Goal: Communication & Community: Participate in discussion

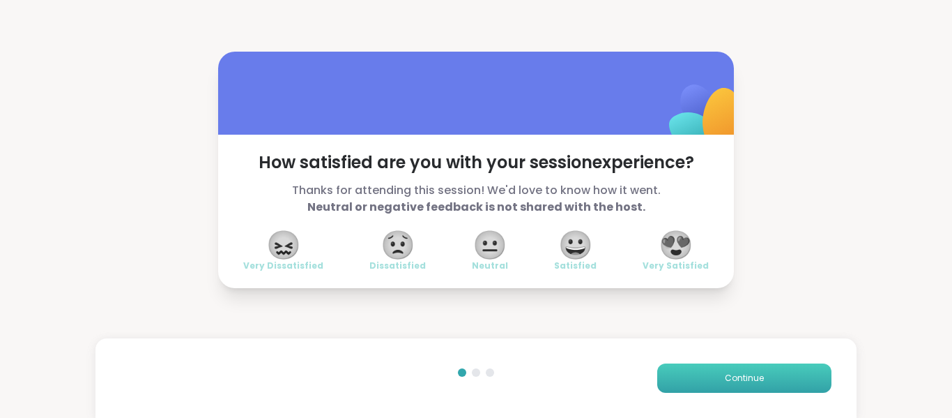
click at [734, 379] on span "Continue" at bounding box center [744, 378] width 39 height 13
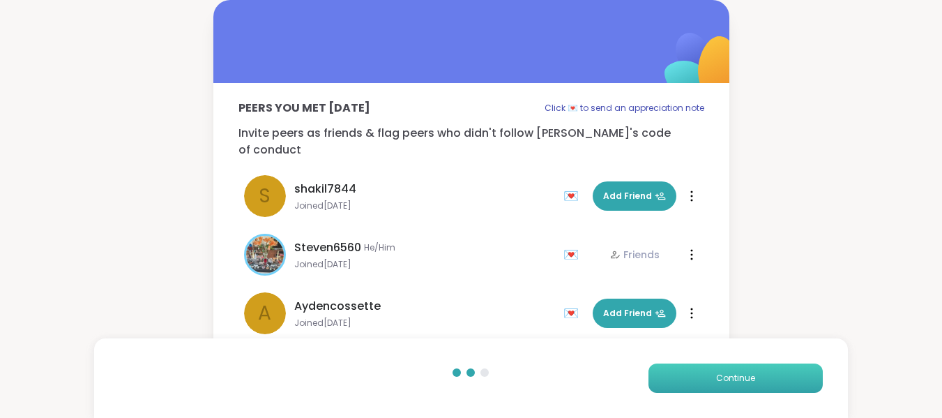
click at [733, 377] on span "Continue" at bounding box center [735, 378] width 39 height 13
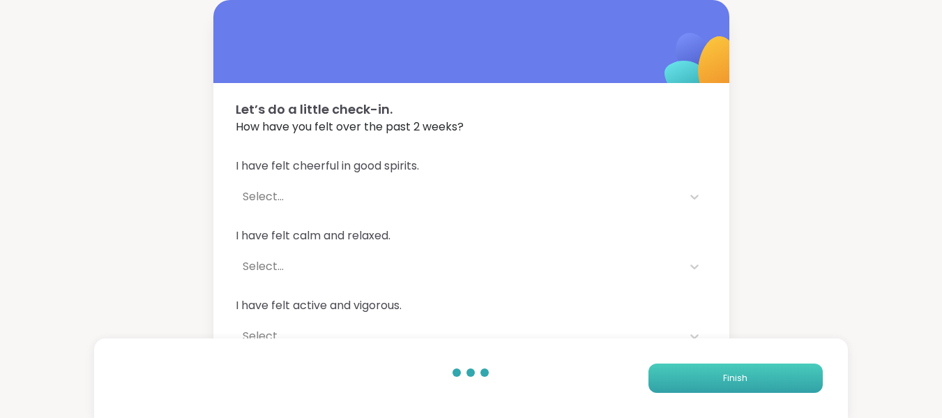
click at [714, 378] on button "Finish" at bounding box center [735, 377] width 174 height 29
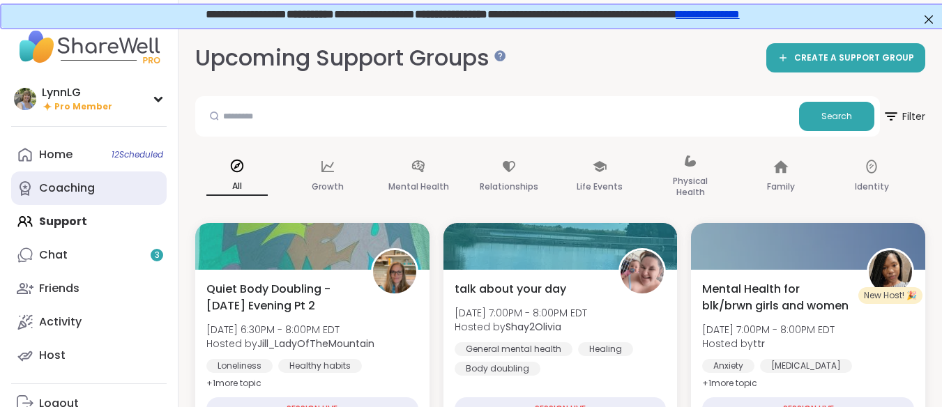
click at [79, 184] on div "Coaching" at bounding box center [67, 188] width 56 height 15
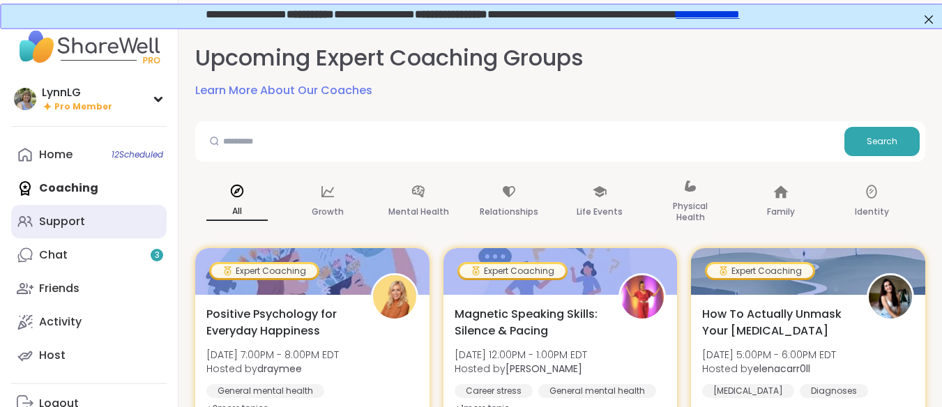
click at [71, 218] on div "Support" at bounding box center [62, 221] width 46 height 15
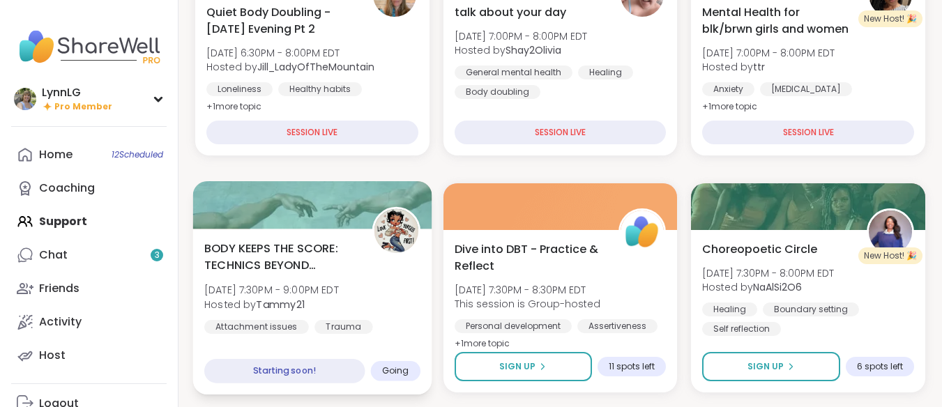
click at [387, 308] on div "BODY KEEPS THE SCORE: TECHNICS BEYOND TRAUMA [DATE] 7:30PM - 9:00PM EDT Hosted …" at bounding box center [312, 287] width 216 height 94
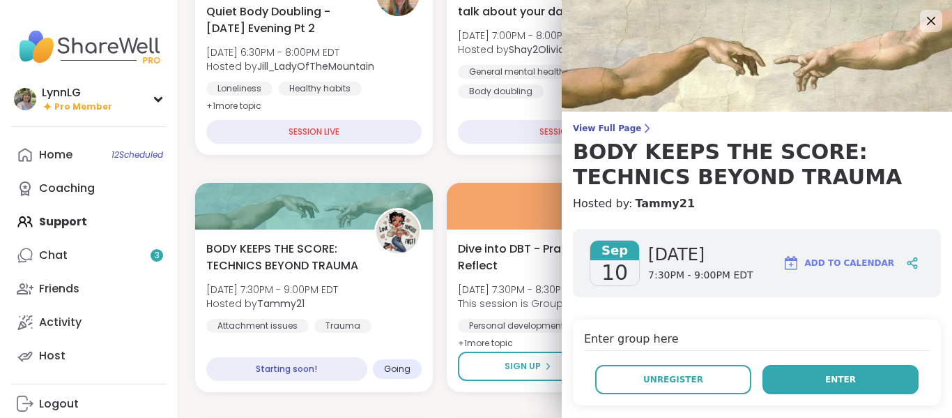
click at [826, 380] on span "Enter" at bounding box center [841, 379] width 31 height 13
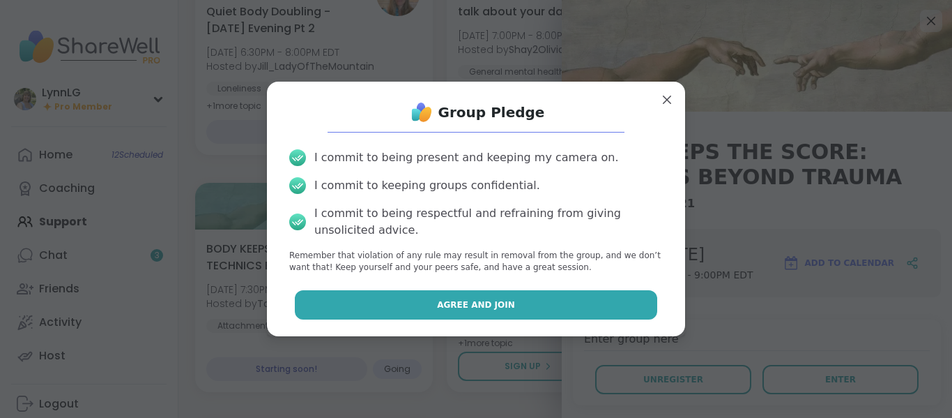
click at [480, 305] on span "Agree and Join" at bounding box center [476, 304] width 78 height 13
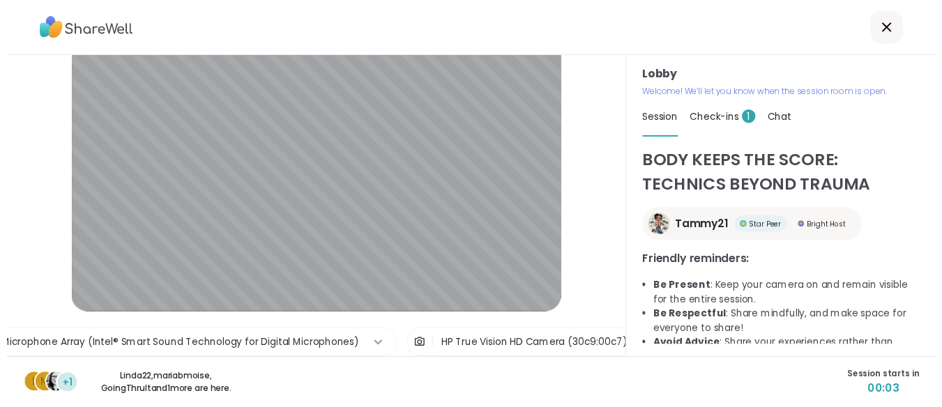
scroll to position [82, 0]
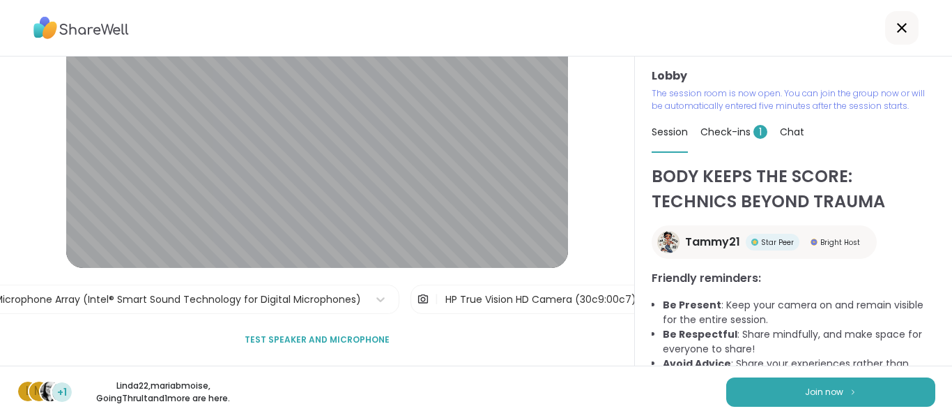
click at [897, 25] on icon at bounding box center [902, 28] width 10 height 10
